Goal: Information Seeking & Learning: Learn about a topic

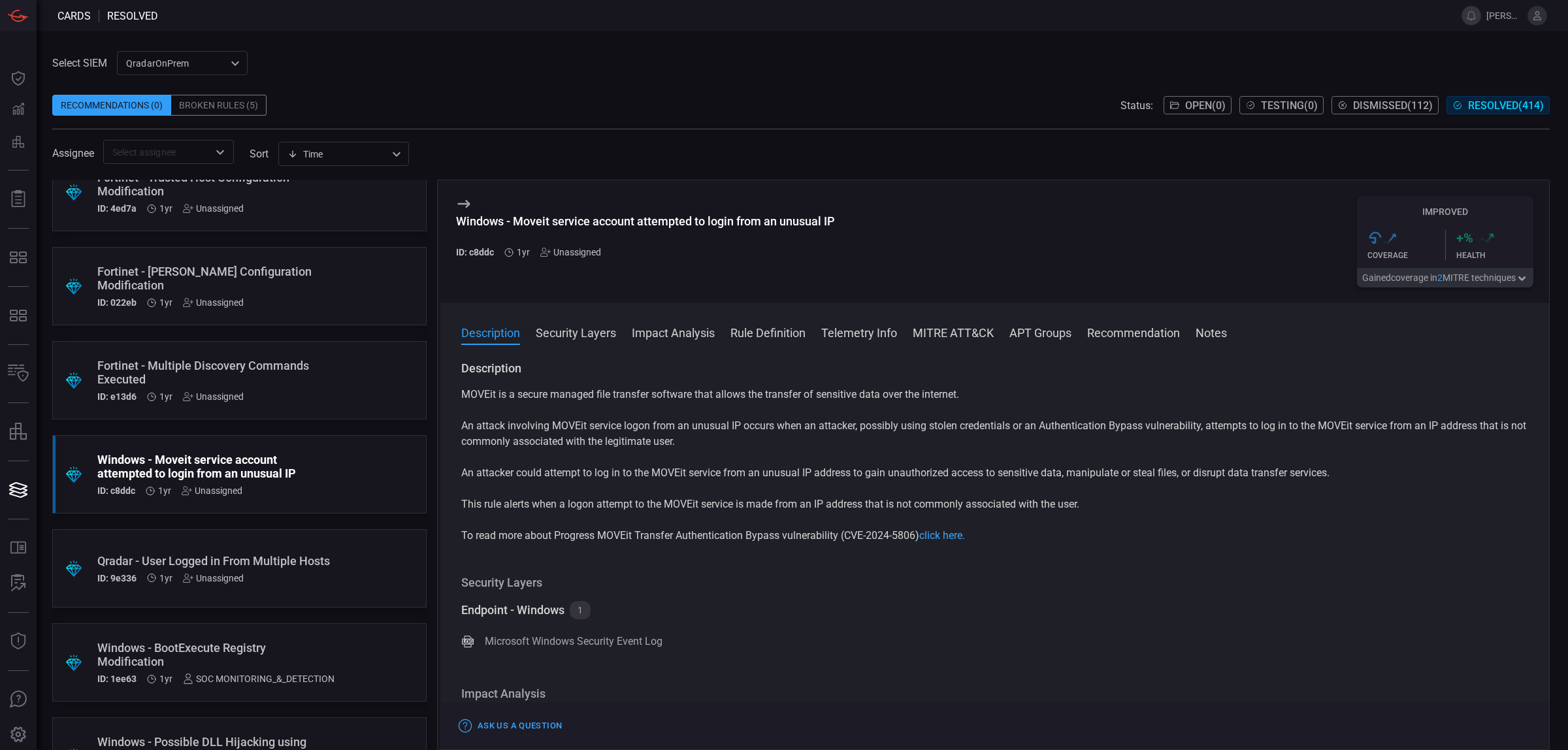
scroll to position [9237, 0]
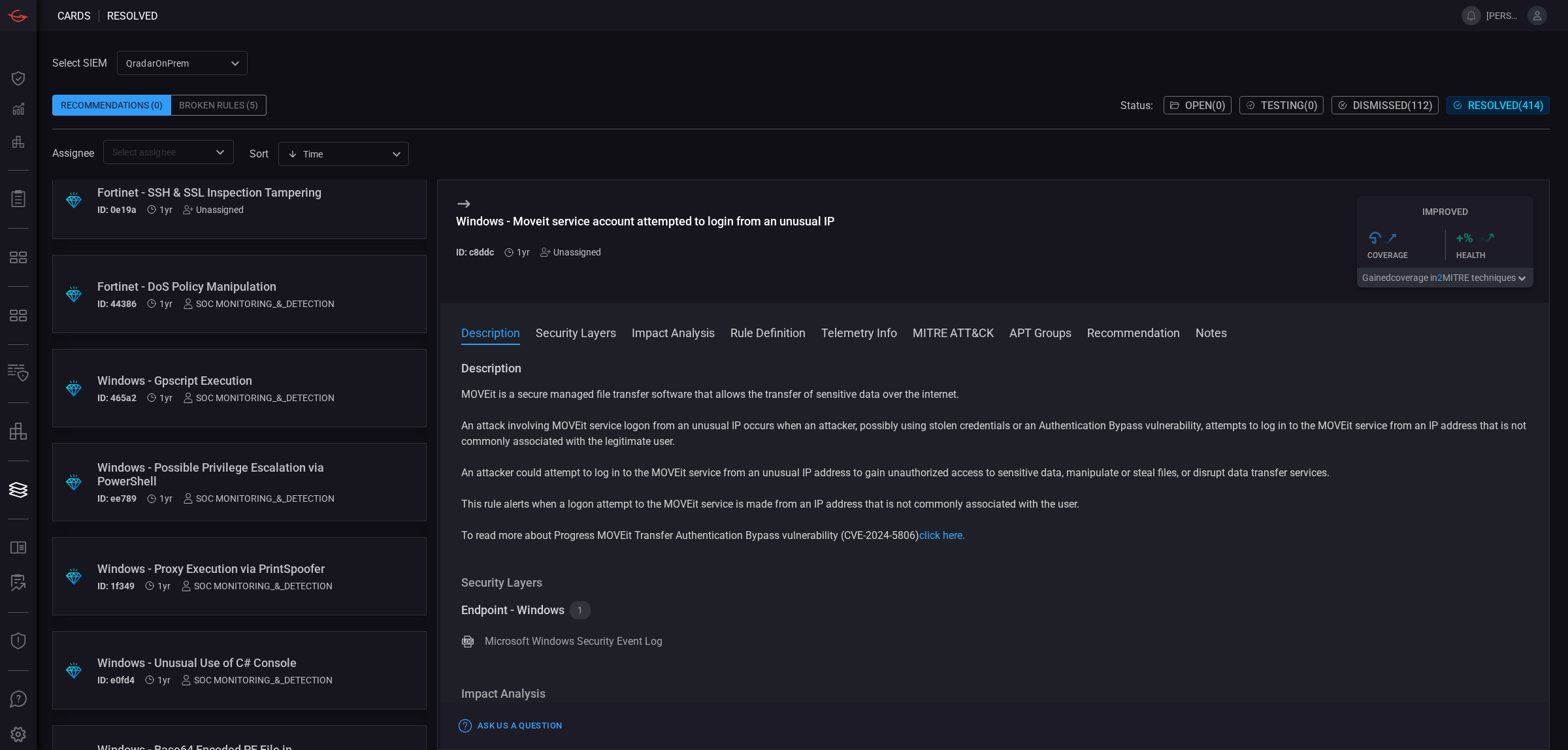
click at [155, 460] on div "Windows - Possible Privilege Escalation via PowerShell" at bounding box center [216, 474] width 237 height 27
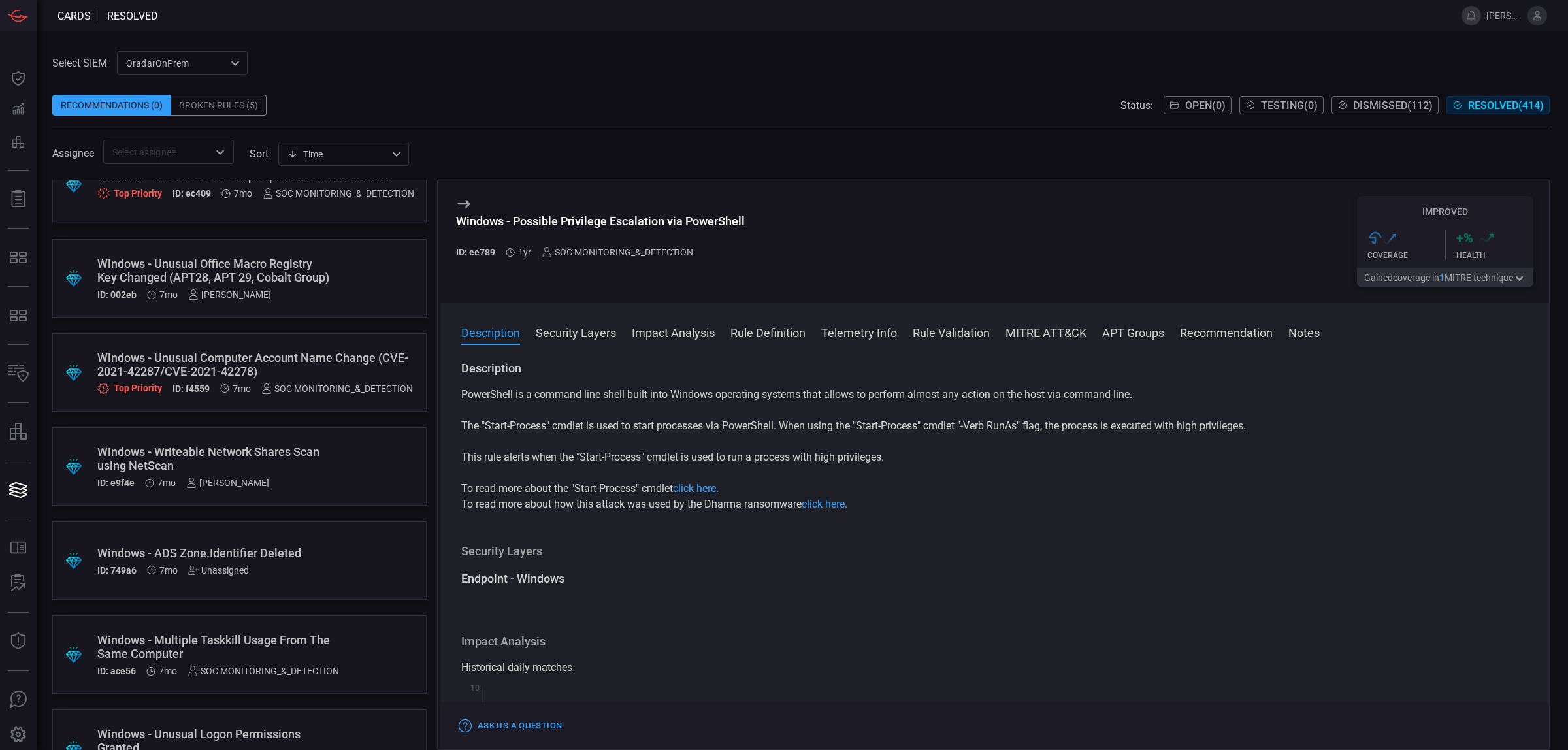
scroll to position [21198, 0]
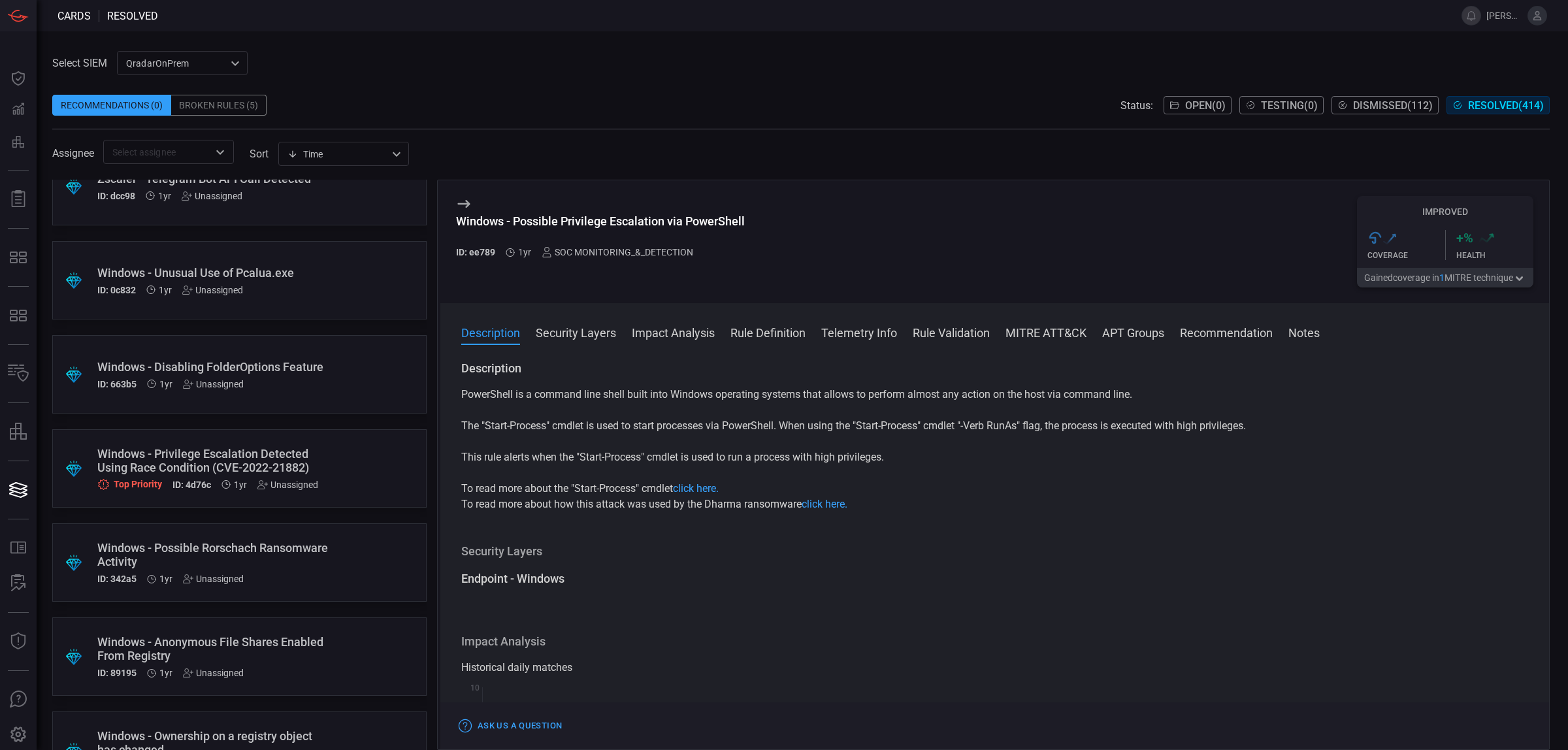
click at [188, 469] on div "Windows - Privilege Escalation Detected Using Race Condition (CVE-2022-21882)" at bounding box center [214, 460] width 234 height 27
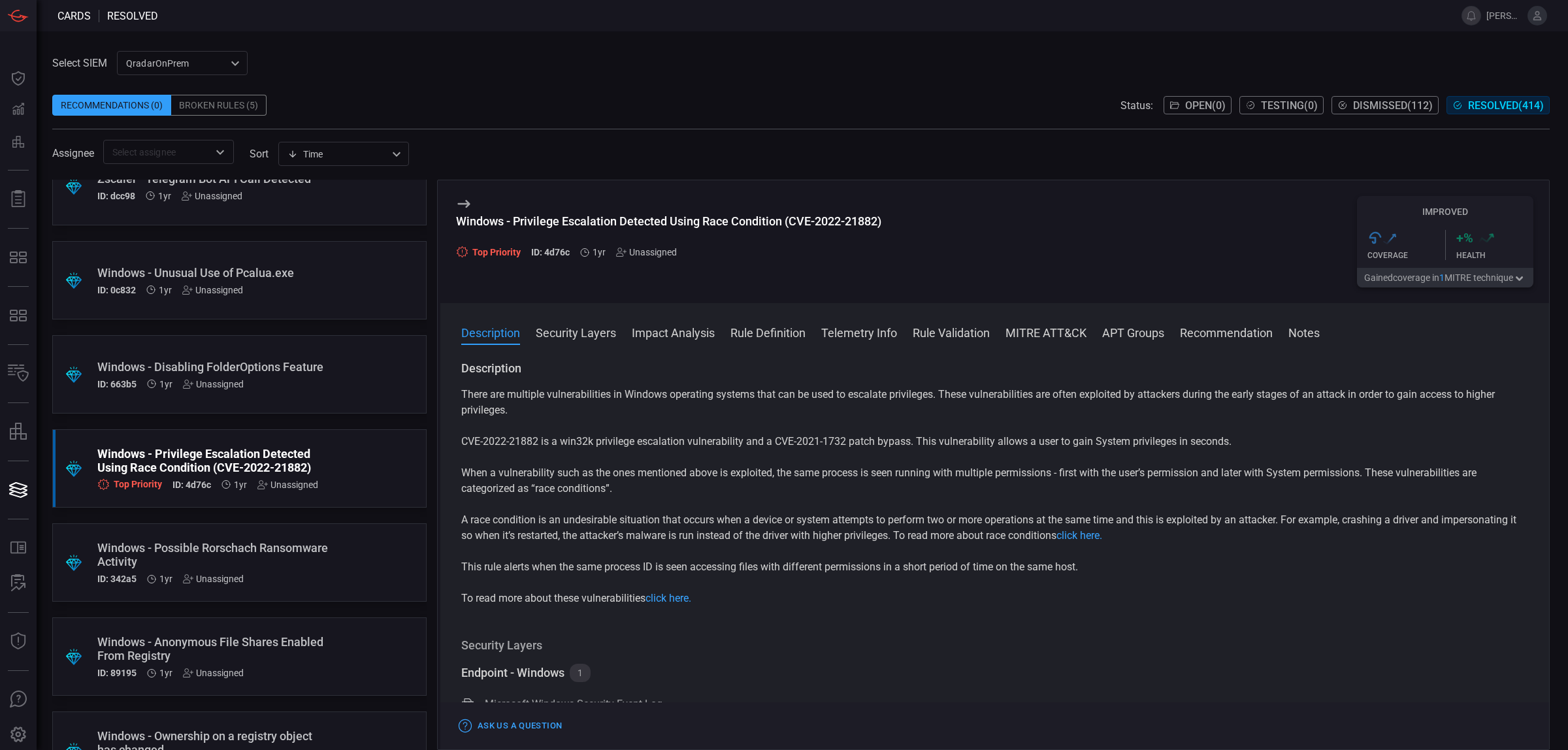
click at [867, 223] on div "Windows - Privilege Escalation Detected Using Race Condition (CVE-2022-21882)" at bounding box center [669, 221] width 425 height 14
click at [866, 222] on div "Windows - Privilege Escalation Detected Using Race Condition (CVE-2022-21882)" at bounding box center [669, 221] width 425 height 14
drag, startPoint x: 882, startPoint y: 219, endPoint x: 793, endPoint y: 216, distance: 89.1
click at [793, 216] on div "Windows - Privilege Escalation Detected Using Race Condition (CVE-2022-21882)" at bounding box center [669, 221] width 425 height 14
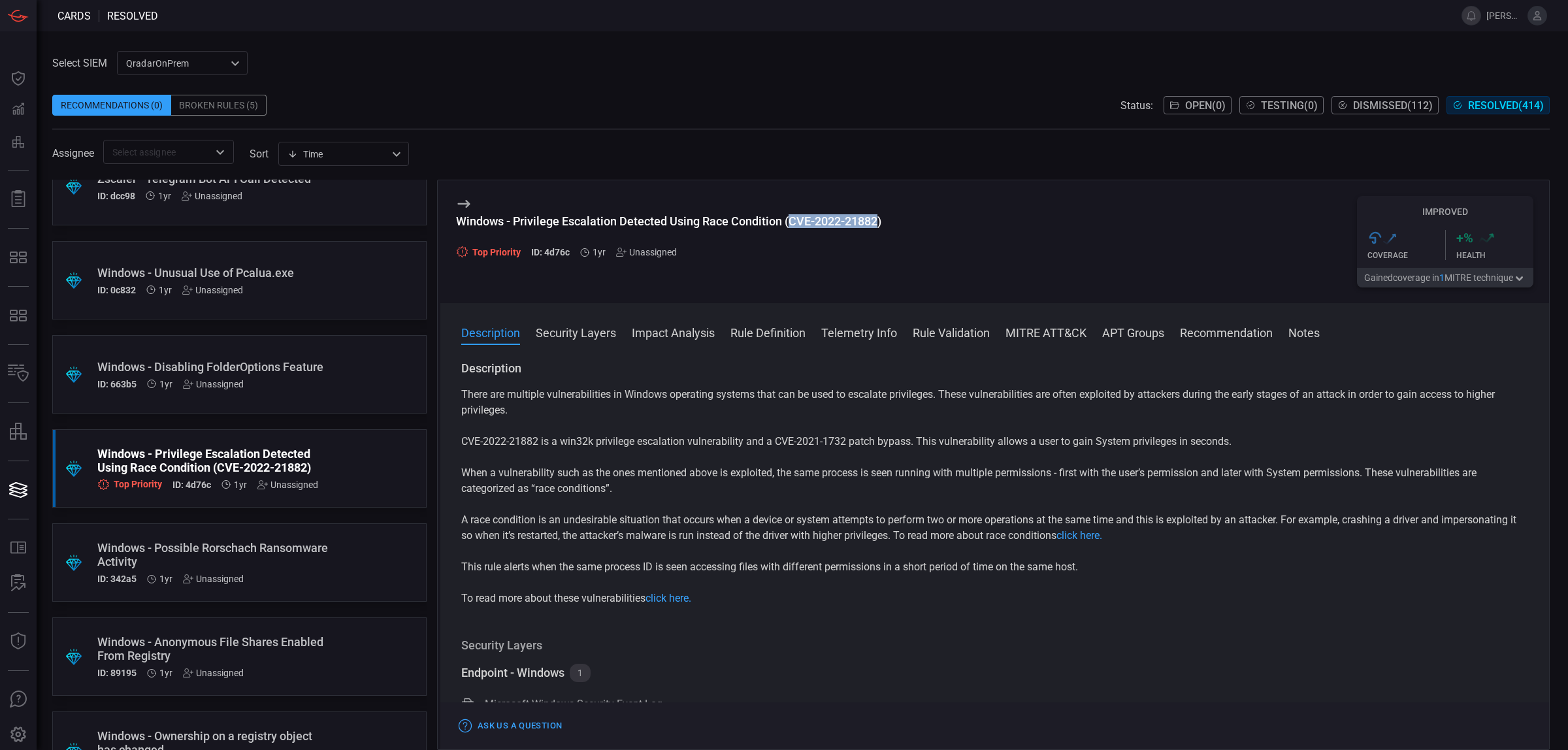
copy div "CVE-2022-21882"
